Goal: Information Seeking & Learning: Learn about a topic

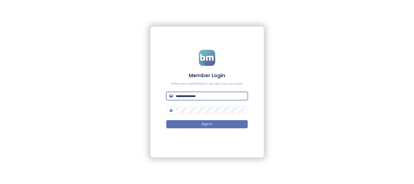
type input "**********"
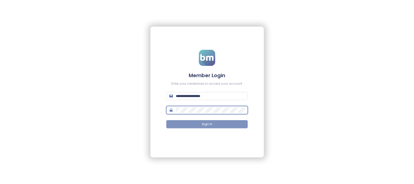
click at [207, 121] on button "Sign In" at bounding box center [206, 124] width 81 height 8
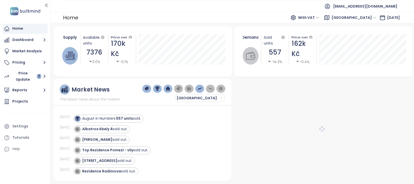
click at [319, 18] on span "With VAT" at bounding box center [308, 18] width 21 height 8
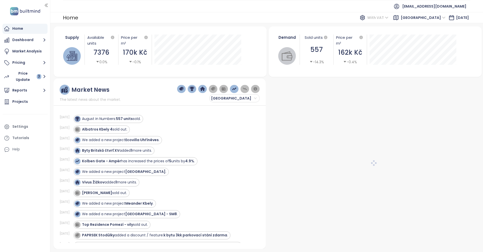
click at [389, 18] on span "With VAT" at bounding box center [378, 18] width 21 height 8
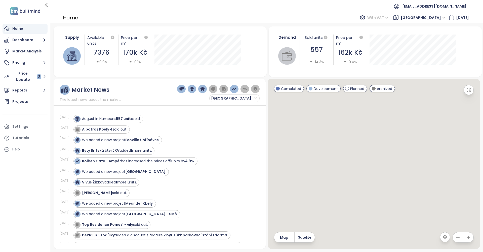
click at [389, 18] on span "With VAT" at bounding box center [378, 18] width 21 height 8
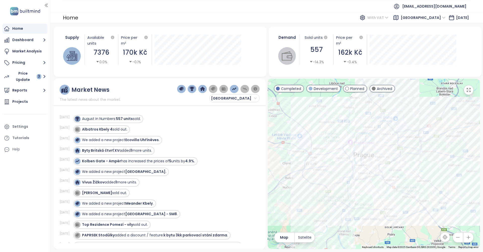
click at [389, 16] on span "With VAT" at bounding box center [378, 18] width 21 height 8
click at [389, 19] on span "With VAT" at bounding box center [378, 18] width 21 height 8
click at [400, 34] on div "Without VAT" at bounding box center [401, 36] width 22 height 6
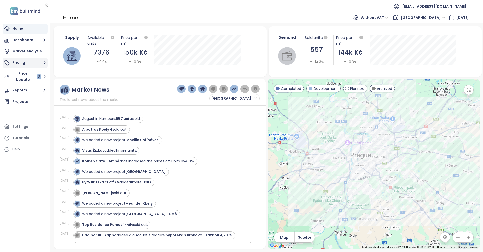
click at [25, 67] on button "Pricing" at bounding box center [25, 63] width 45 height 10
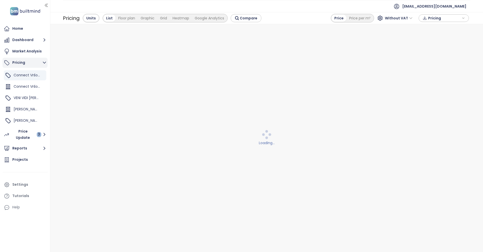
click at [25, 62] on button "Pricing" at bounding box center [25, 63] width 45 height 10
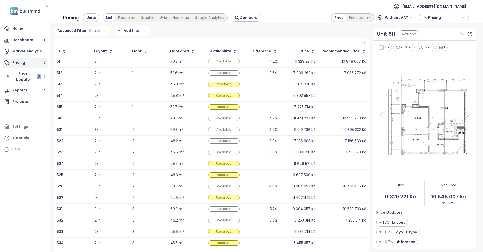
click at [23, 61] on button "Pricing" at bounding box center [25, 63] width 45 height 10
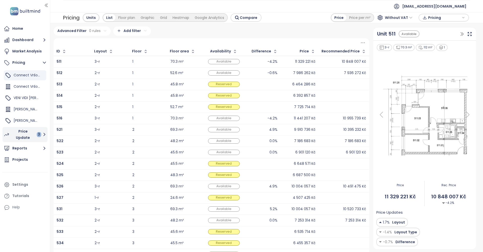
click at [24, 135] on div "Price Update 3" at bounding box center [26, 134] width 29 height 13
